Goal: Transaction & Acquisition: Obtain resource

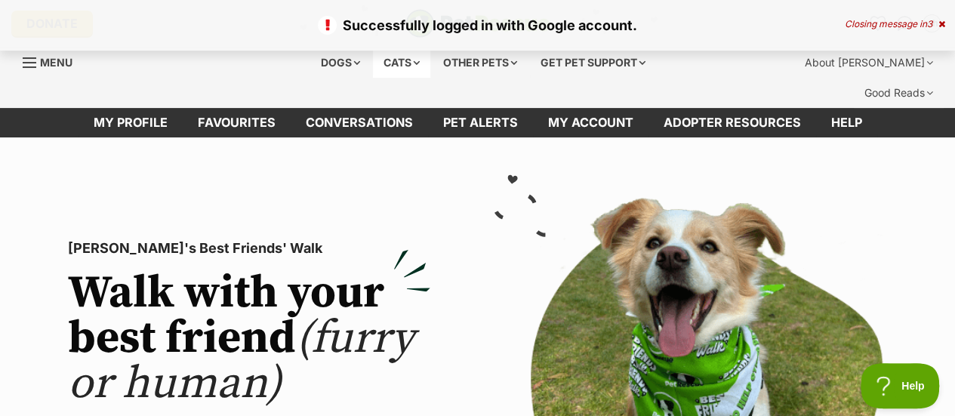
click at [377, 73] on div "Cats" at bounding box center [401, 63] width 57 height 30
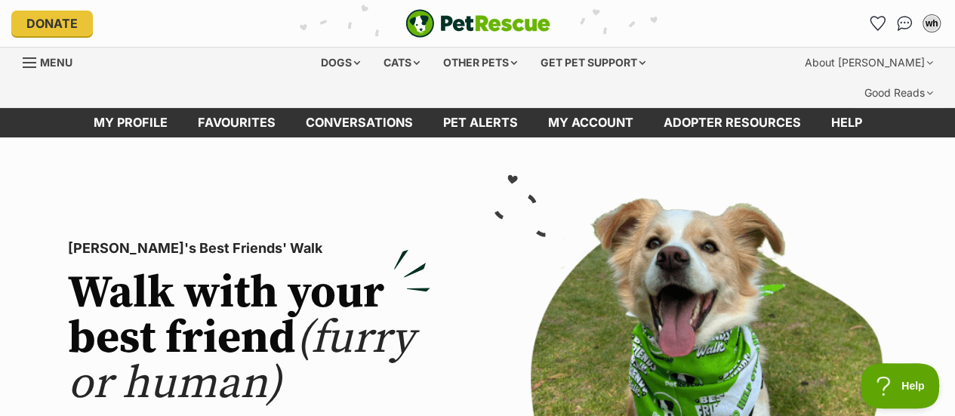
click at [878, 39] on div "Donate PetRescue home wh My account wh Willowy Heights Edit profile Log out Pet…" at bounding box center [477, 23] width 933 height 47
click at [879, 29] on icon "Favourites" at bounding box center [878, 24] width 20 height 20
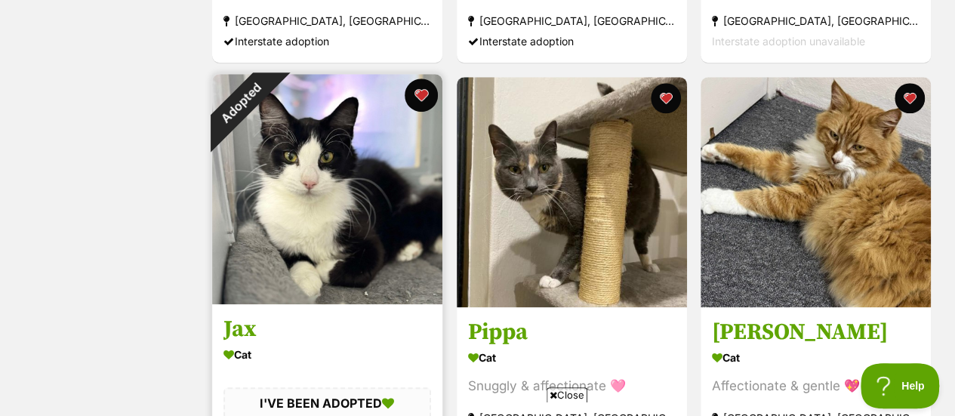
click at [423, 79] on button "favourite" at bounding box center [421, 95] width 33 height 33
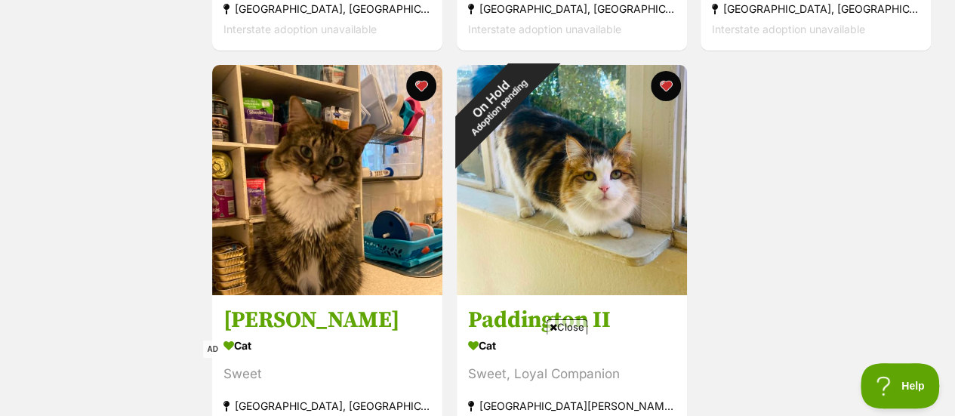
scroll to position [2655, 0]
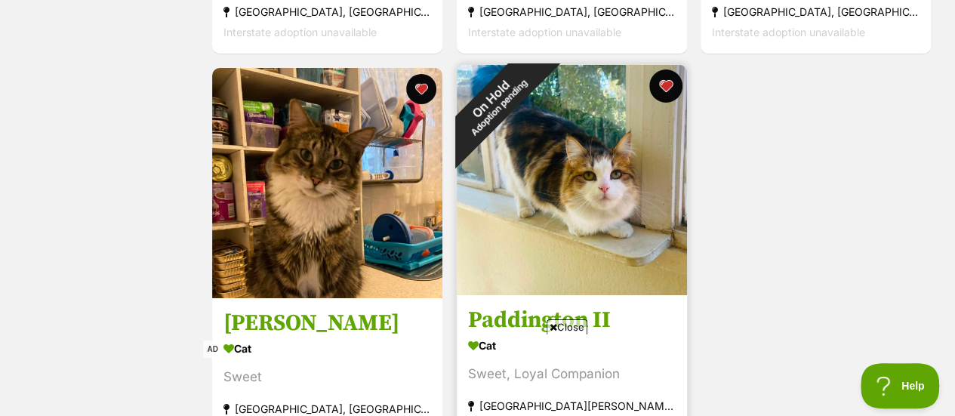
click at [662, 69] on button "favourite" at bounding box center [665, 85] width 33 height 33
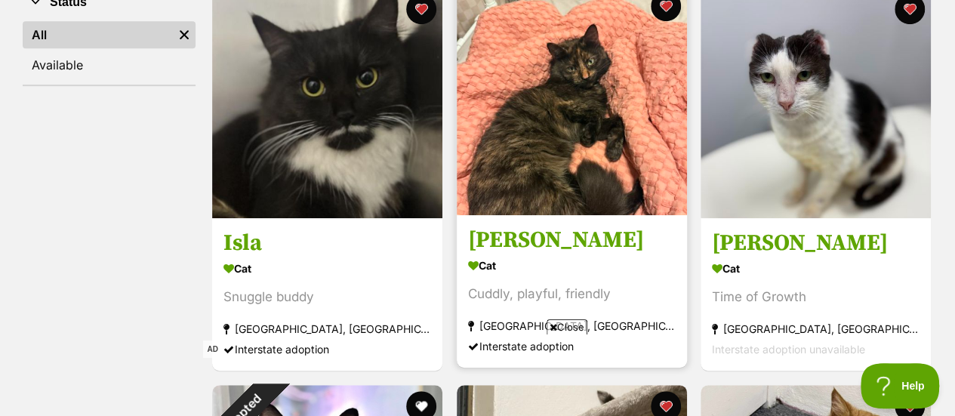
scroll to position [356, 0]
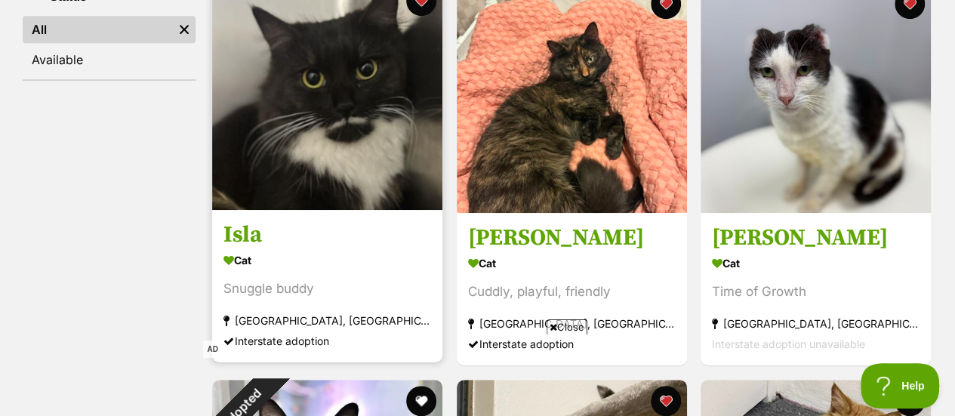
click at [358, 129] on img at bounding box center [327, 95] width 230 height 230
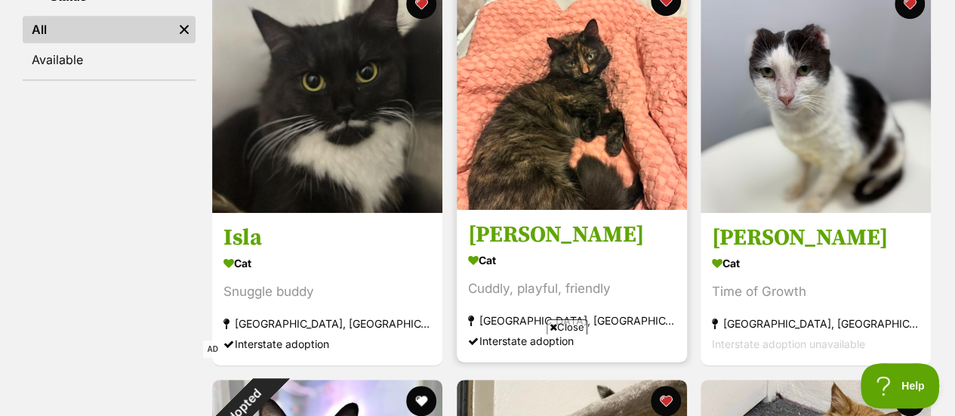
click at [540, 93] on img at bounding box center [572, 95] width 230 height 230
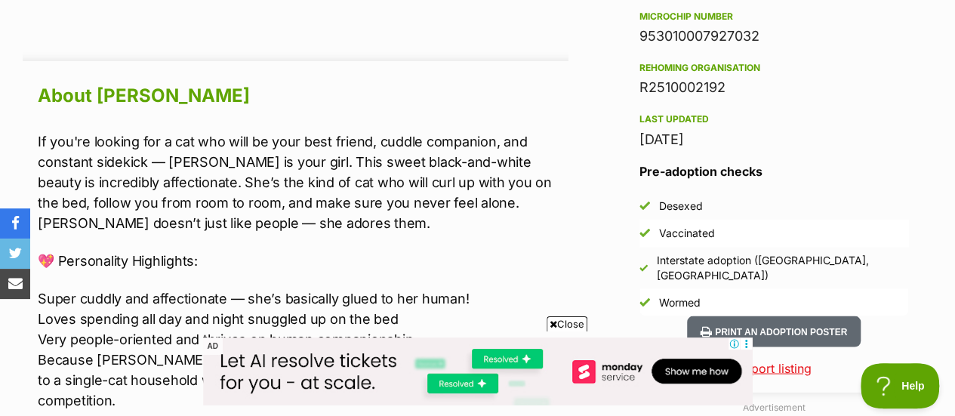
scroll to position [1270, 0]
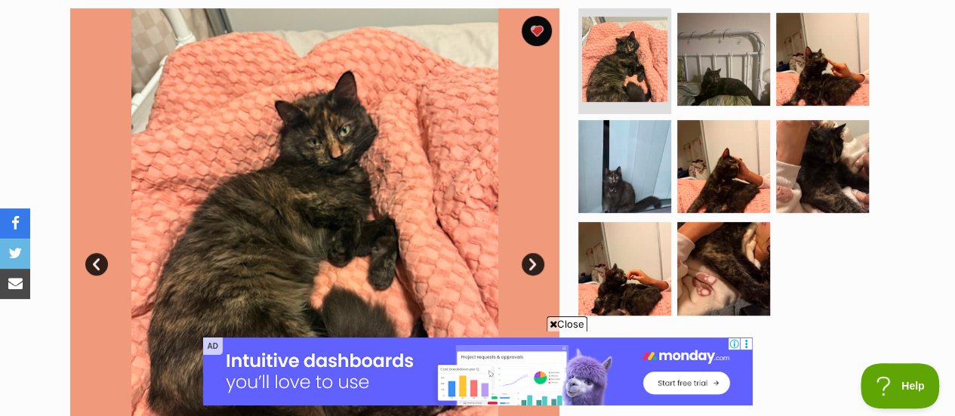
scroll to position [333, 0]
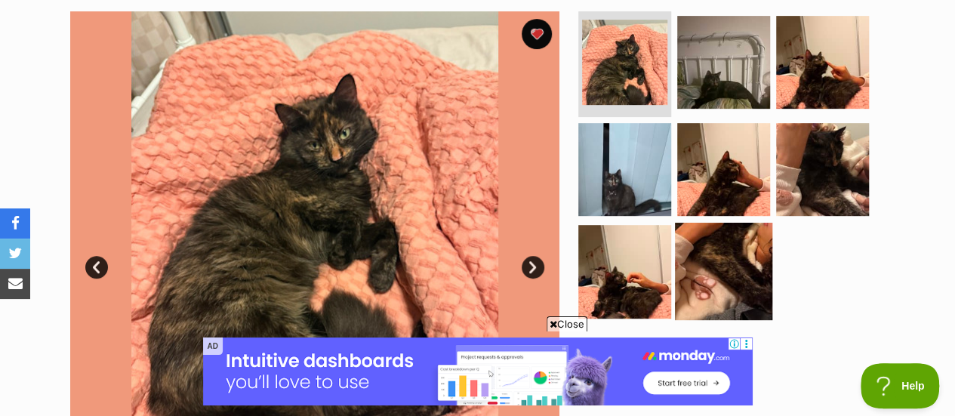
click at [725, 235] on img at bounding box center [723, 271] width 97 height 97
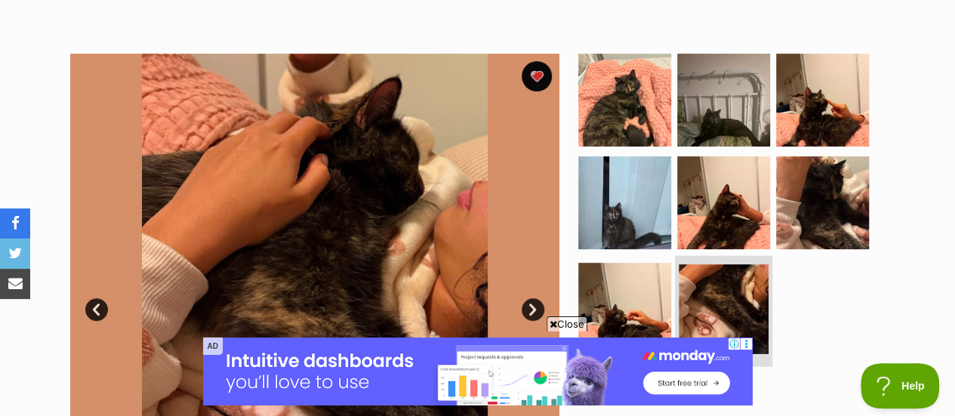
scroll to position [288, 0]
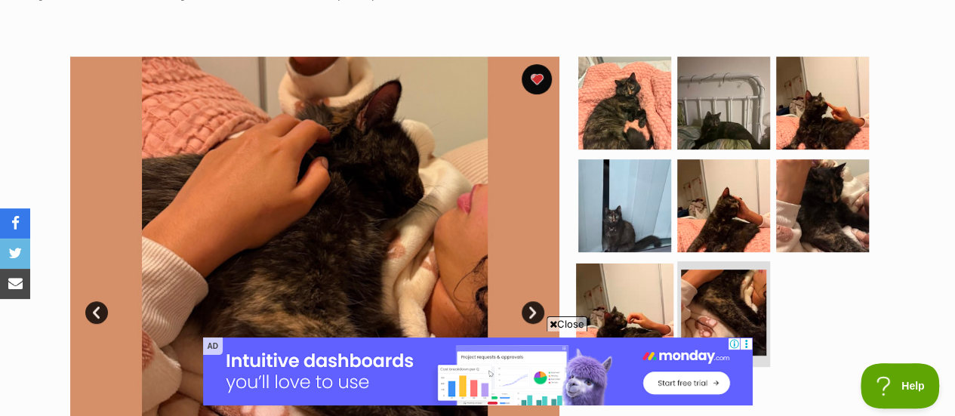
click at [623, 310] on img at bounding box center [624, 312] width 97 height 97
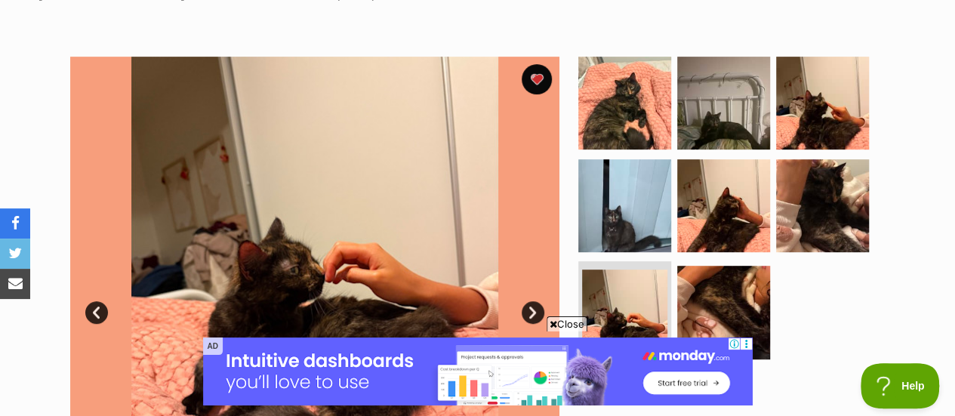
scroll to position [0, 0]
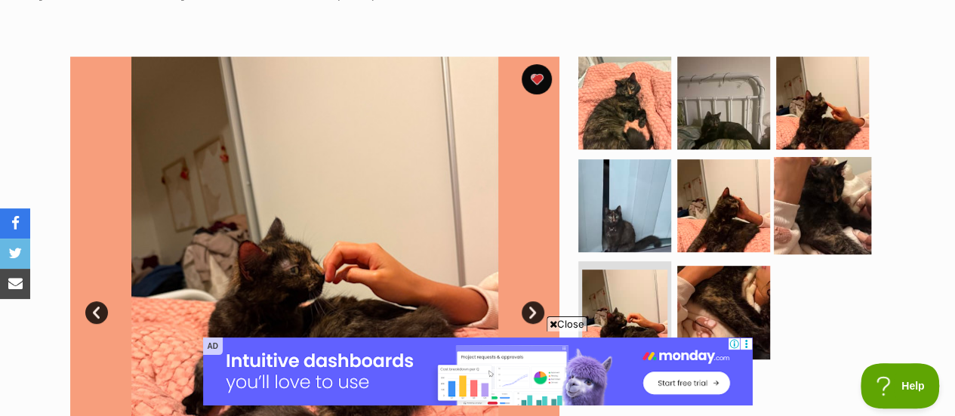
click at [847, 169] on img at bounding box center [822, 204] width 97 height 97
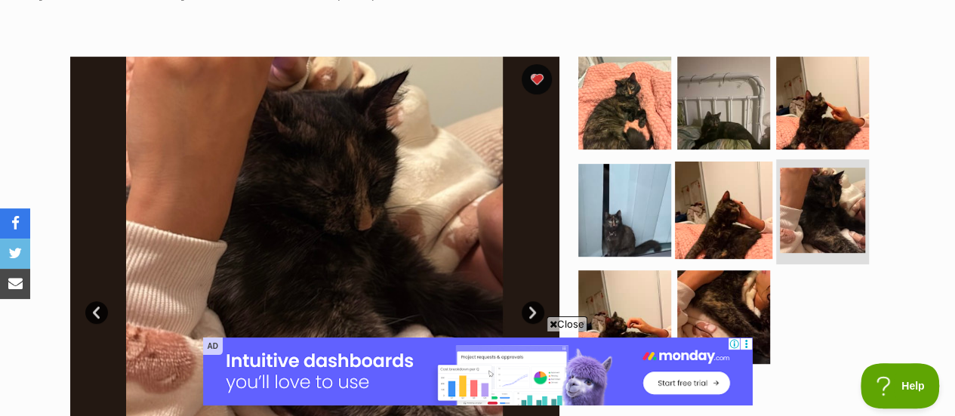
click at [697, 161] on img at bounding box center [723, 209] width 97 height 97
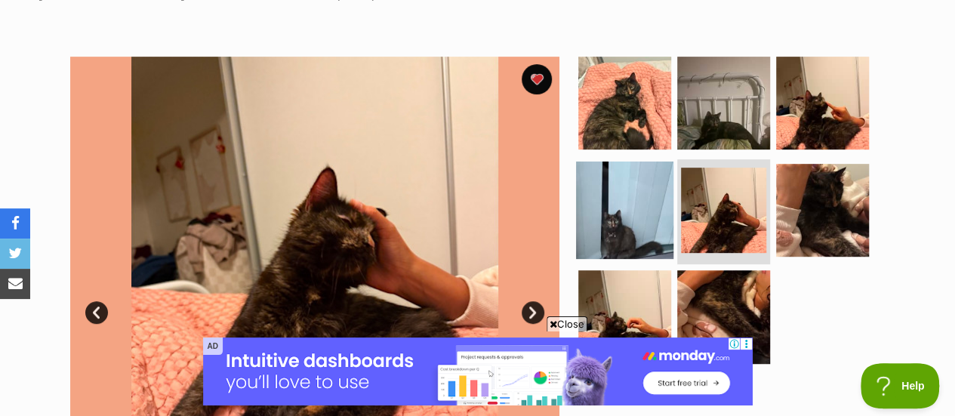
click at [636, 172] on img at bounding box center [624, 209] width 97 height 97
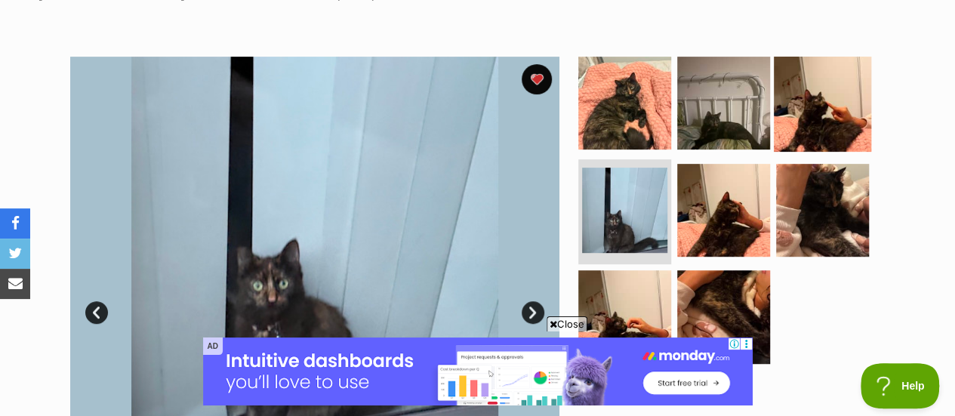
click at [787, 100] on img at bounding box center [822, 102] width 97 height 97
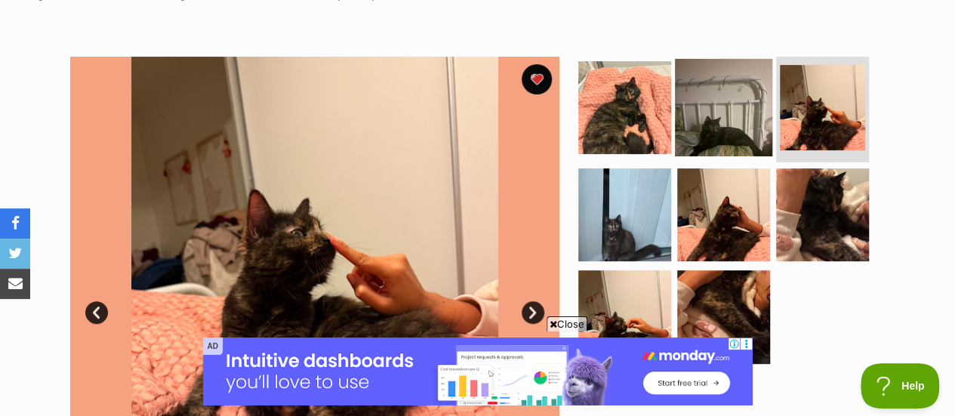
click at [713, 75] on img at bounding box center [723, 107] width 97 height 97
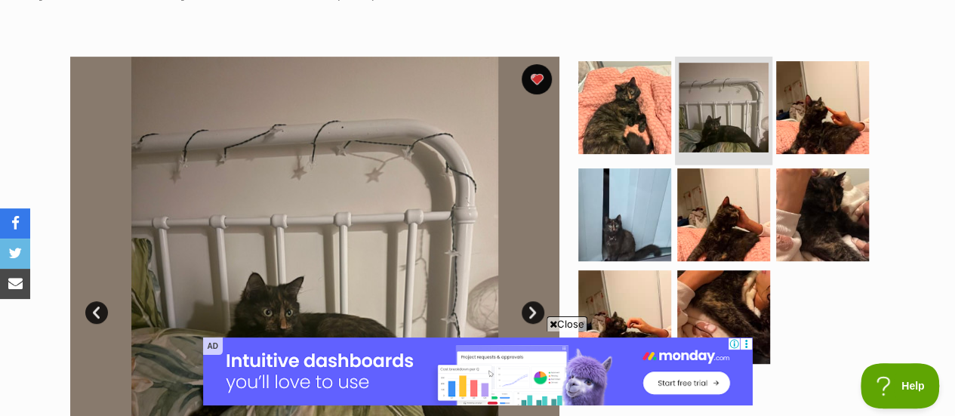
click at [679, 69] on img at bounding box center [724, 108] width 90 height 90
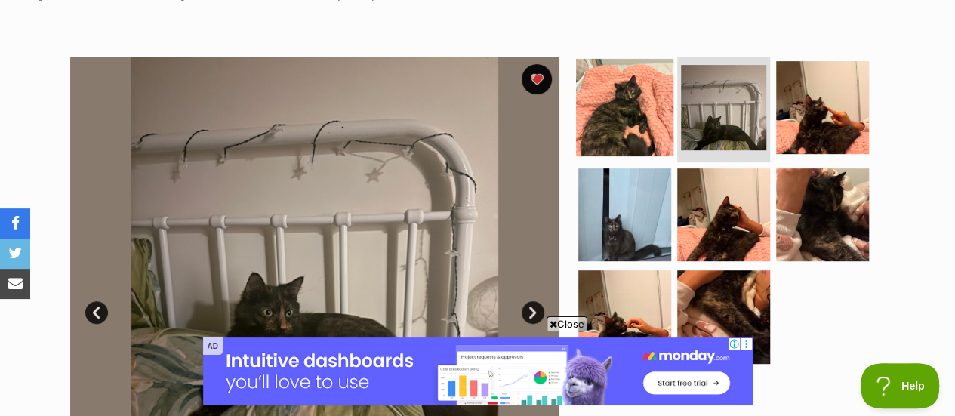
click at [625, 71] on img at bounding box center [624, 107] width 97 height 97
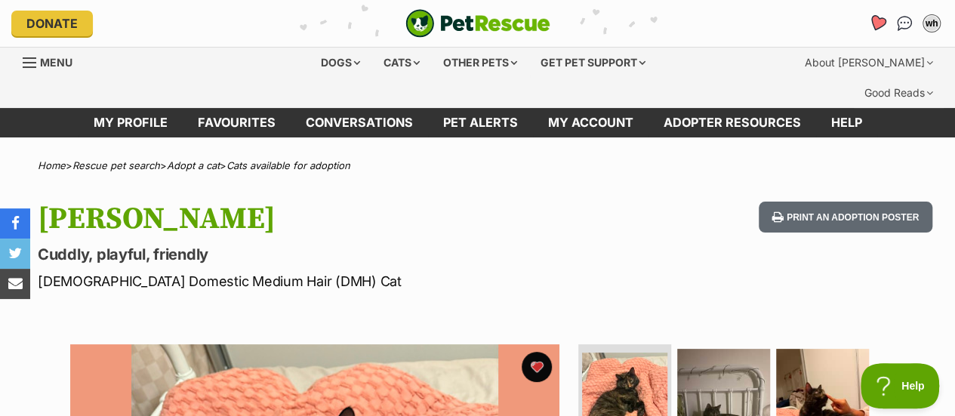
click at [874, 23] on icon "Favourites" at bounding box center [878, 22] width 18 height 17
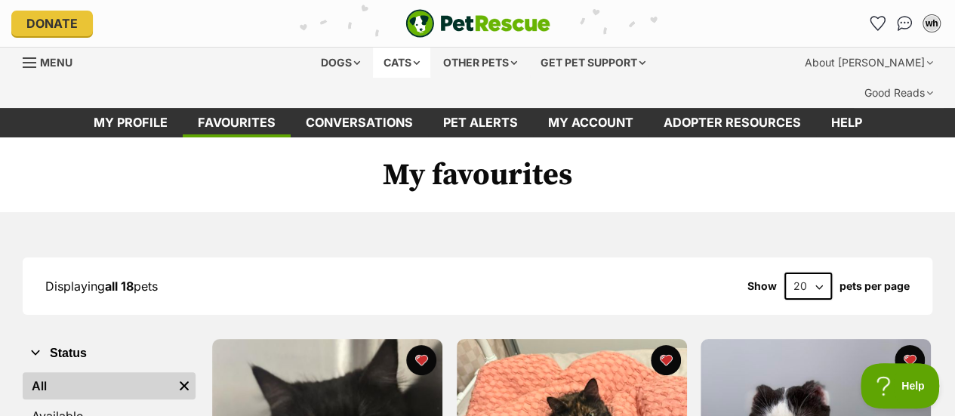
click at [395, 66] on div "Cats" at bounding box center [401, 63] width 57 height 30
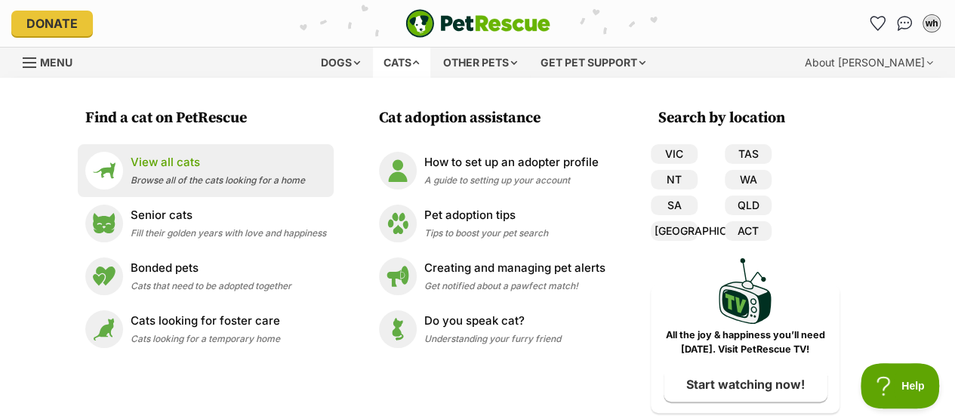
click at [189, 162] on p "View all cats" at bounding box center [218, 162] width 174 height 17
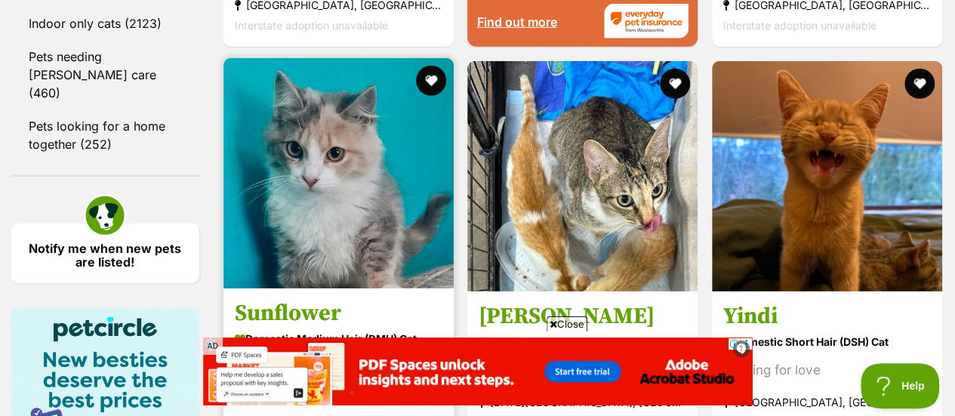
click at [368, 135] on img at bounding box center [339, 173] width 230 height 230
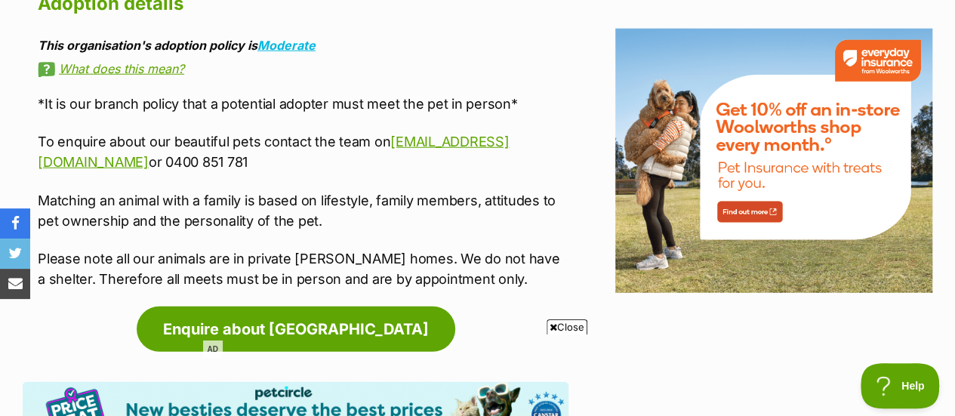
scroll to position [1956, 0]
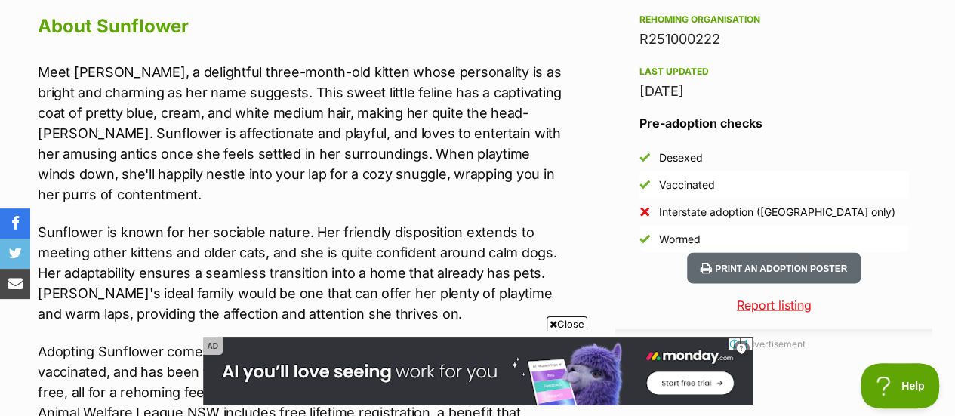
scroll to position [1378, 0]
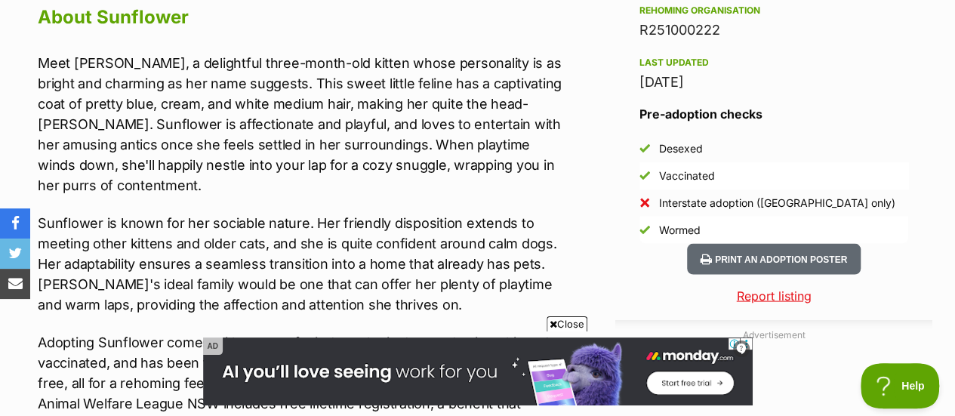
click at [340, 78] on p "Meet [PERSON_NAME], a delightful three-month-old kitten whose personality is as…" at bounding box center [303, 123] width 531 height 143
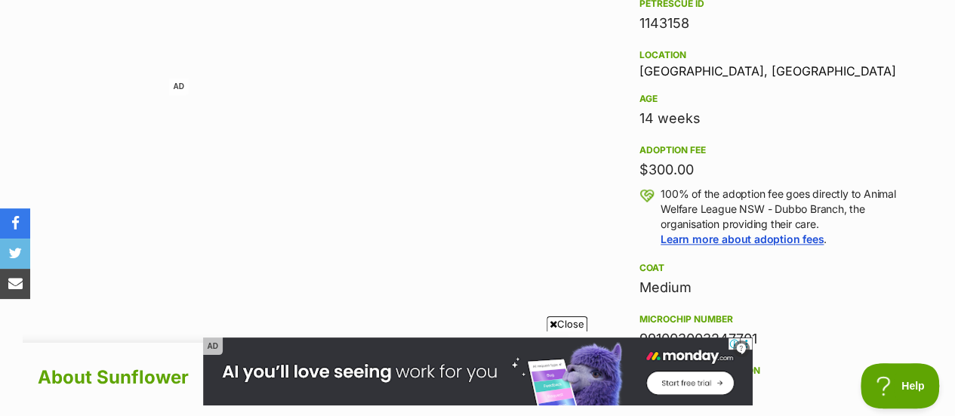
scroll to position [1033, 0]
